Goal: Information Seeking & Learning: Learn about a topic

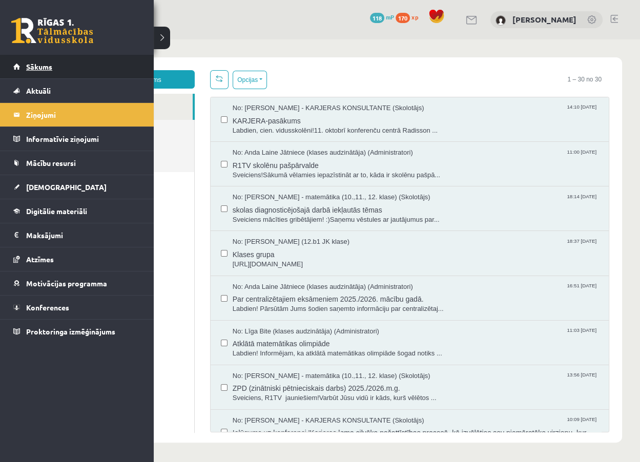
click at [36, 74] on link "Sākums" at bounding box center [77, 67] width 128 height 24
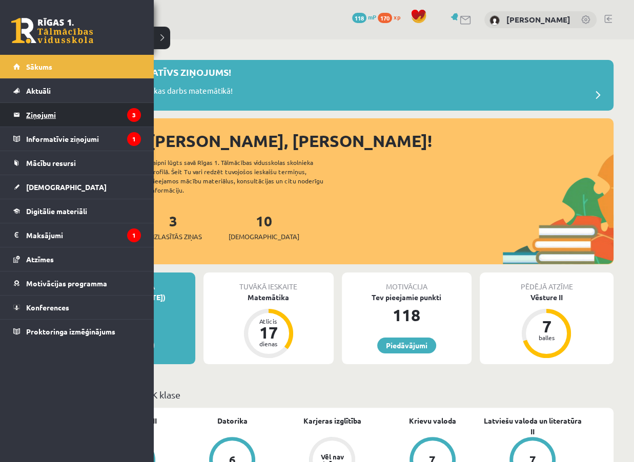
click at [48, 115] on legend "Ziņojumi 3" at bounding box center [83, 115] width 115 height 24
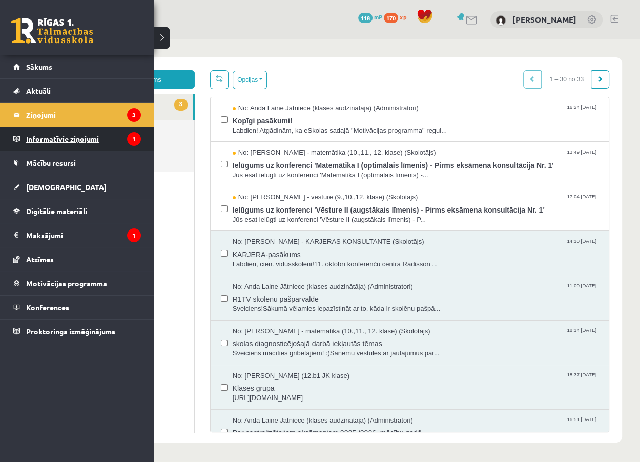
click at [50, 144] on legend "Informatīvie ziņojumi 1" at bounding box center [83, 139] width 115 height 24
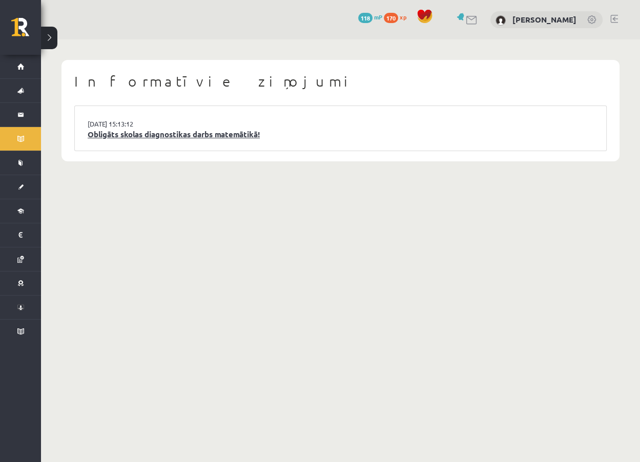
click at [131, 136] on link "Obligāts skolas diagnostikas darbs matemātikā!" at bounding box center [341, 135] width 506 height 12
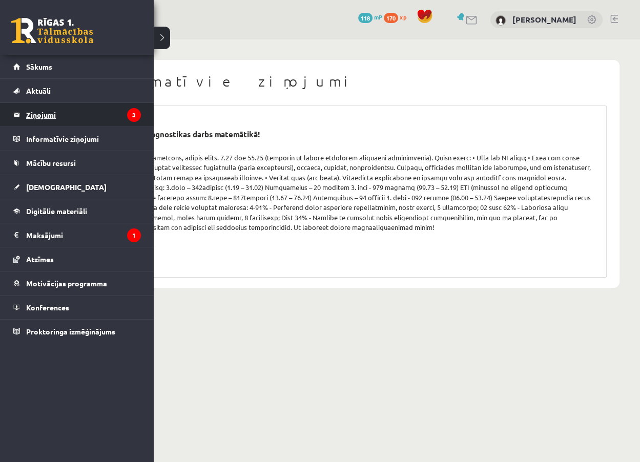
click at [43, 106] on legend "Ziņojumi 3" at bounding box center [83, 115] width 115 height 24
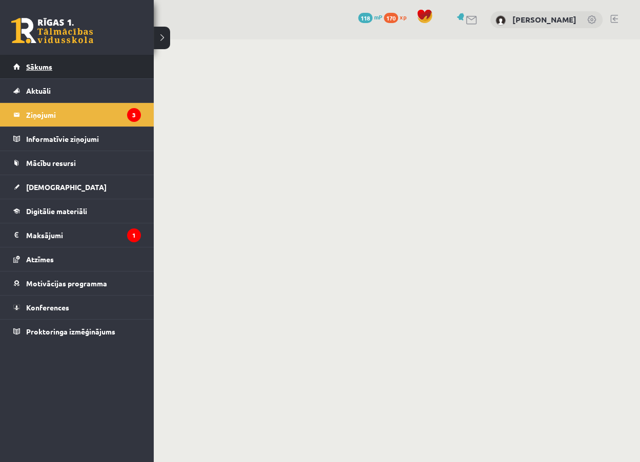
click at [41, 68] on span "Sākums" at bounding box center [39, 66] width 26 height 9
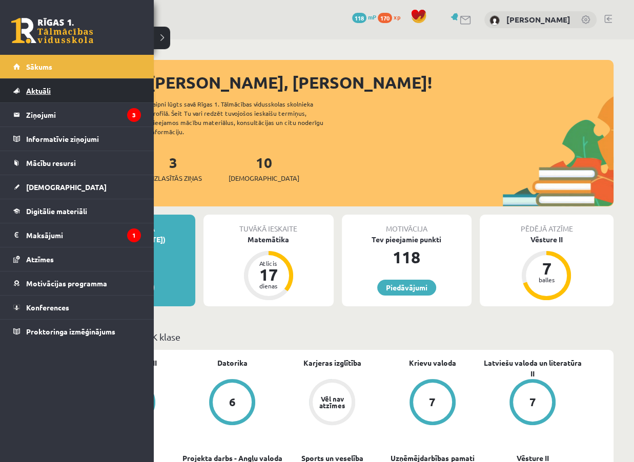
click at [37, 94] on link "Aktuāli" at bounding box center [77, 91] width 128 height 24
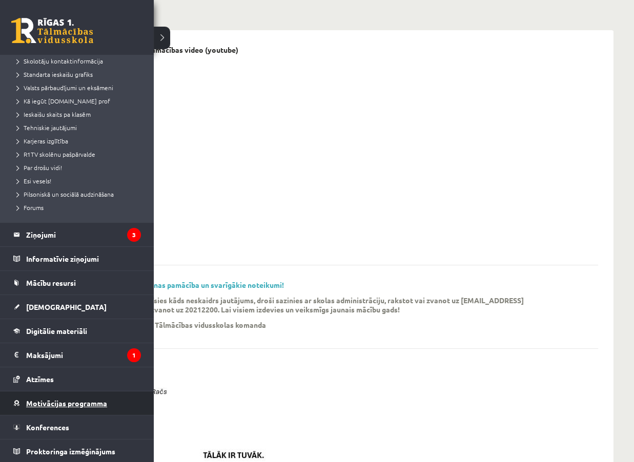
scroll to position [82, 0]
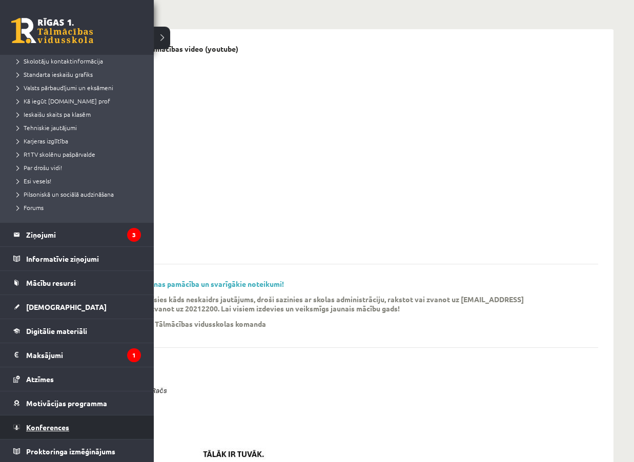
click at [58, 423] on span "Konferences" at bounding box center [47, 427] width 43 height 9
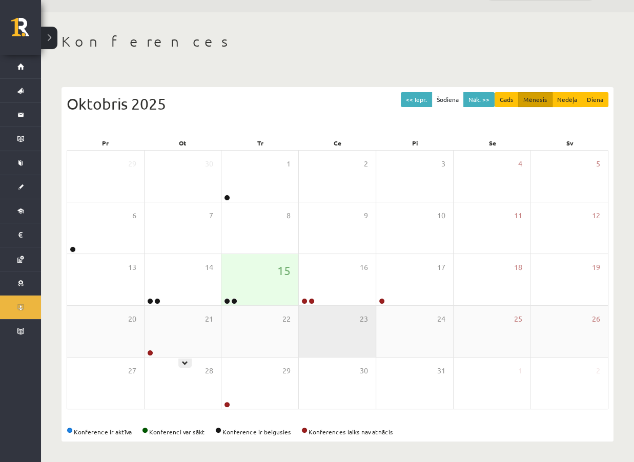
scroll to position [27, 0]
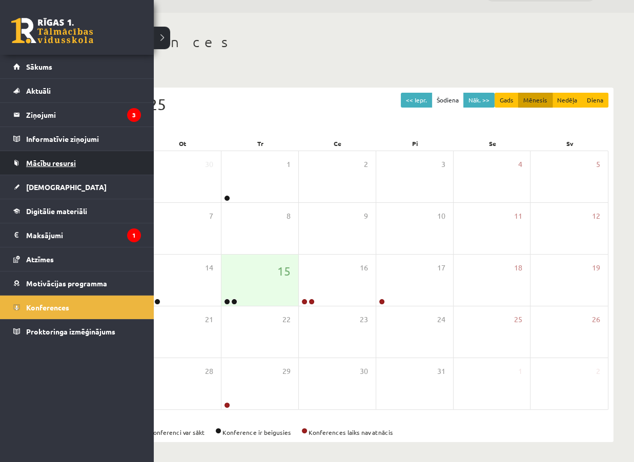
click at [50, 163] on span "Mācību resursi" at bounding box center [51, 162] width 50 height 9
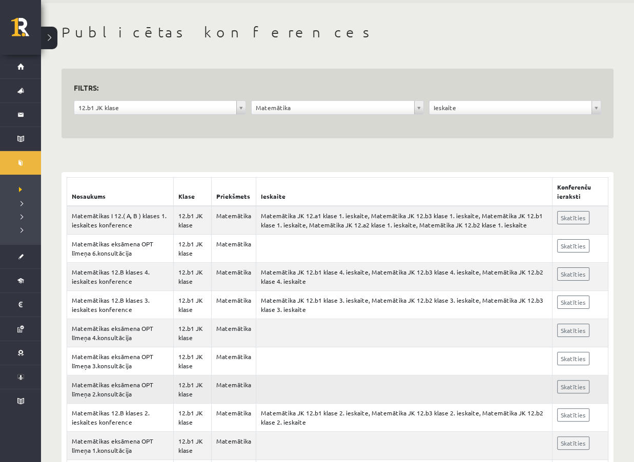
scroll to position [93, 0]
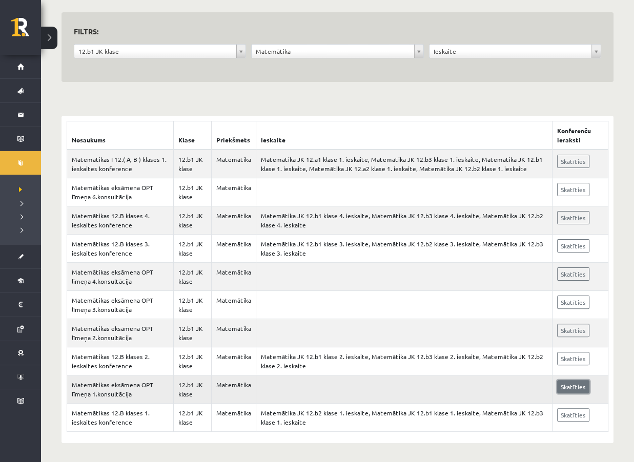
click at [586, 384] on link "Skatīties" at bounding box center [573, 386] width 32 height 13
